Goal: Find specific page/section: Find specific page/section

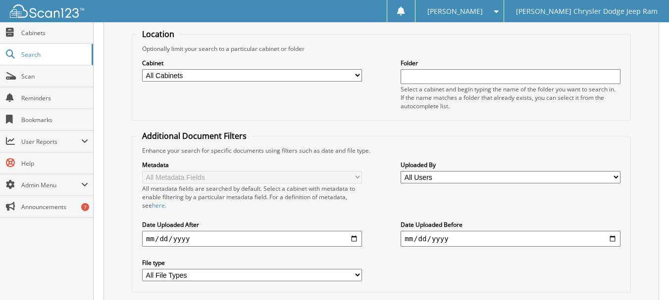
scroll to position [148, 0]
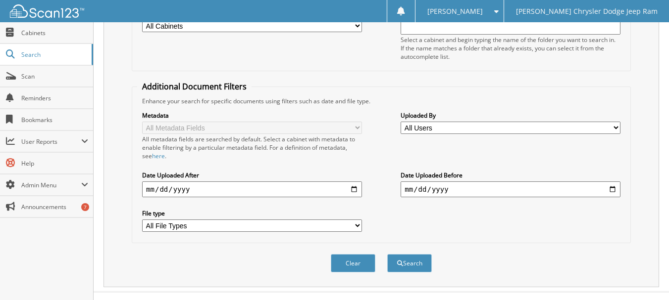
type input "[PERSON_NAME]"
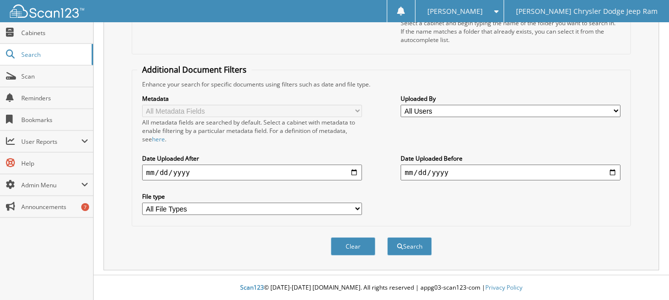
scroll to position [0, 0]
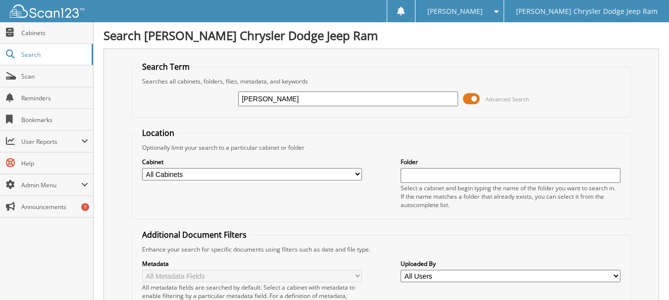
click at [244, 179] on select "All Cabinets ACCOUNTS PAYABLE ACCOUNTS RECEIVABLE CAR DEALS DEALER STATEMENTS G…" at bounding box center [252, 174] width 220 height 12
select select "15832"
click at [142, 168] on select "All Cabinets ACCOUNTS PAYABLE ACCOUNTS RECEIVABLE CAR DEALS DEALER STATEMENTS G…" at bounding box center [252, 174] width 220 height 12
click at [290, 97] on input "[PERSON_NAME]" at bounding box center [348, 99] width 220 height 15
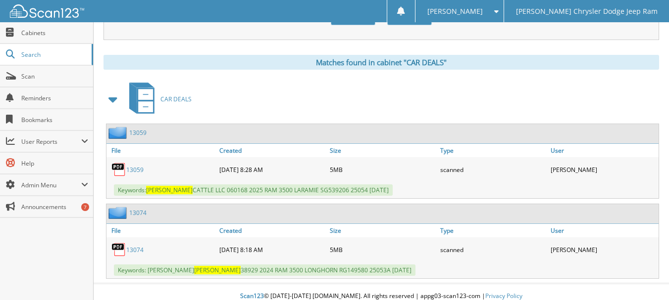
scroll to position [405, 0]
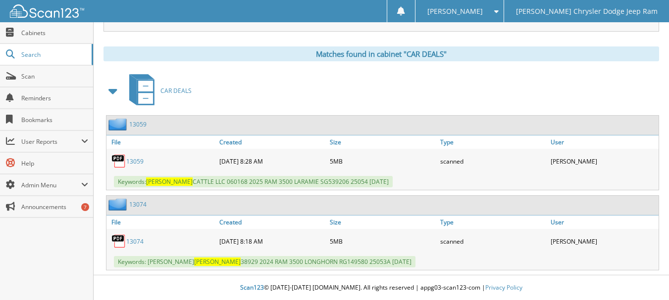
click at [134, 163] on link "13059" at bounding box center [134, 161] width 17 height 8
